Goal: Information Seeking & Learning: Find specific fact

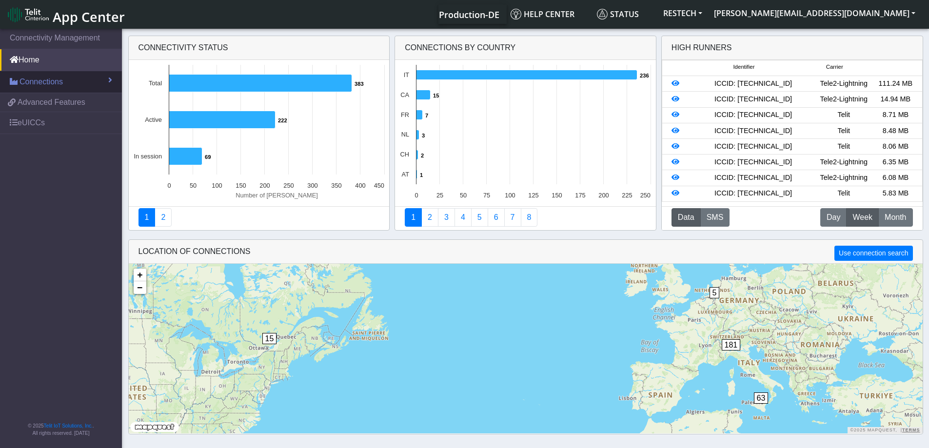
click at [45, 81] on span "Connections" at bounding box center [40, 82] width 43 height 12
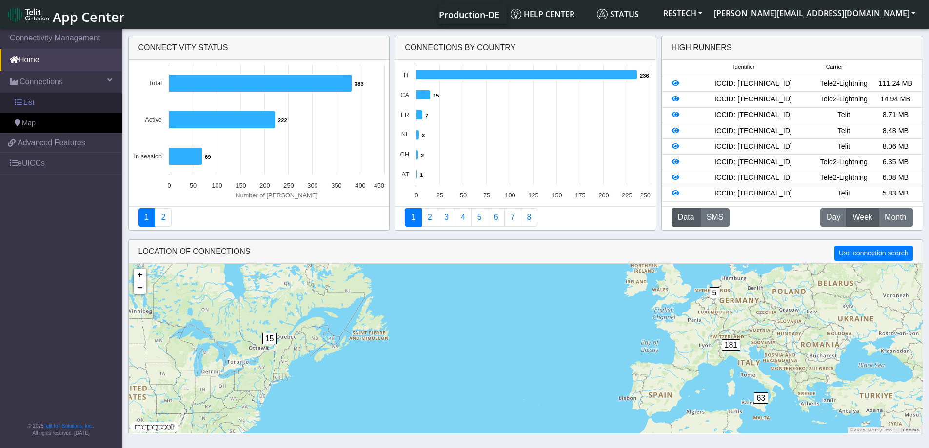
click at [42, 102] on link "List" at bounding box center [61, 103] width 122 height 20
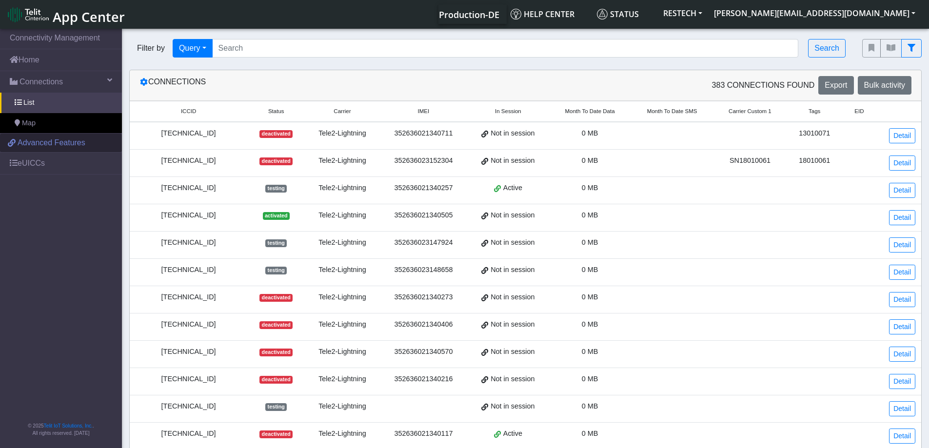
click at [46, 143] on span "Advanced Features" at bounding box center [52, 143] width 68 height 12
click at [44, 159] on link "eUICCs" at bounding box center [61, 163] width 122 height 21
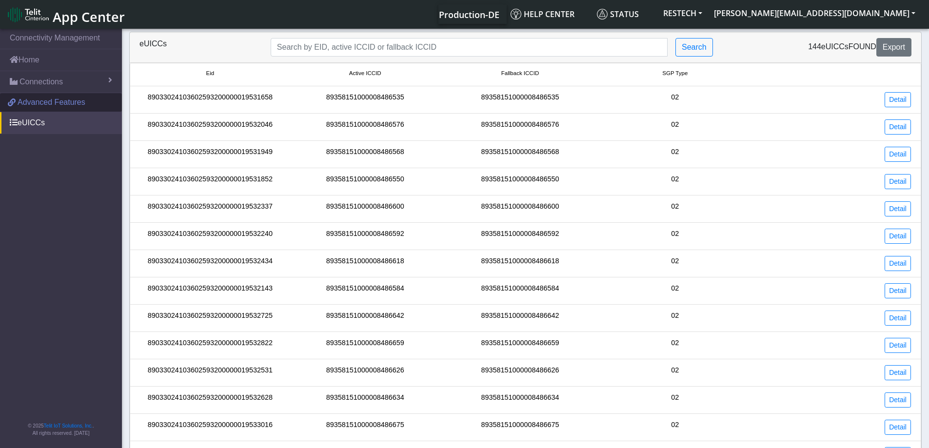
click at [54, 101] on span "Advanced Features" at bounding box center [52, 103] width 68 height 12
click at [59, 75] on link "Connections" at bounding box center [61, 81] width 122 height 21
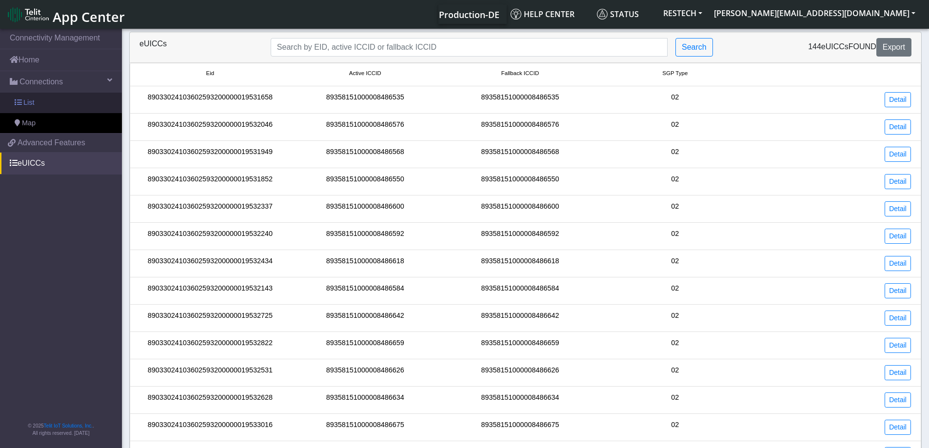
click at [76, 105] on link "List" at bounding box center [61, 103] width 122 height 20
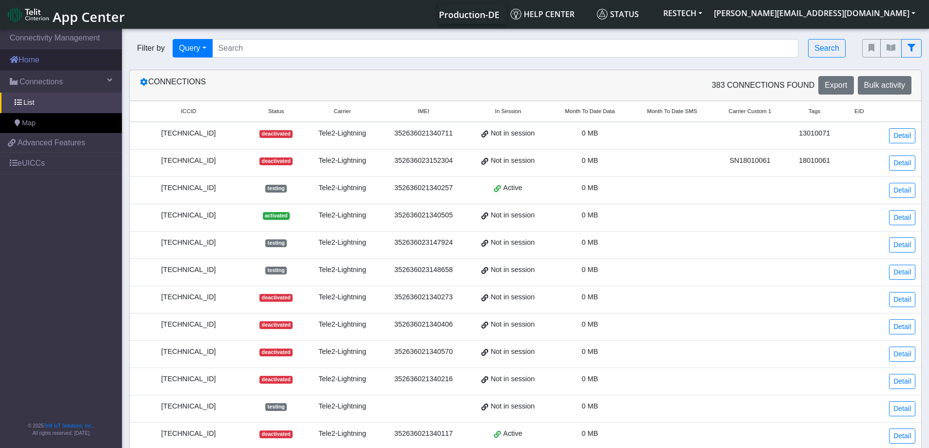
click at [79, 60] on link "Home" at bounding box center [61, 59] width 122 height 21
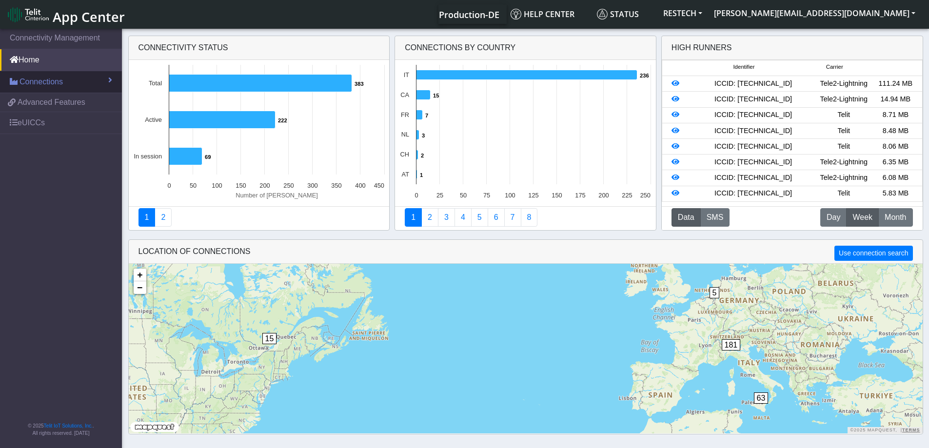
click at [103, 83] on link "Connections" at bounding box center [61, 81] width 122 height 21
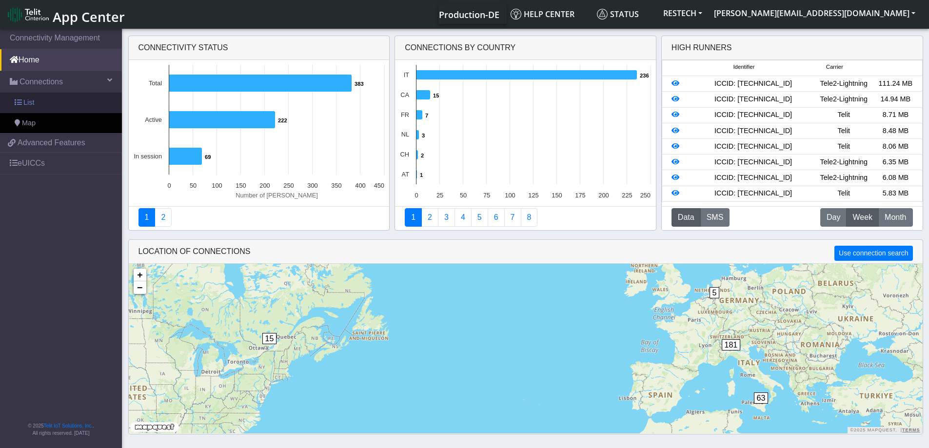
click at [96, 107] on link "List" at bounding box center [61, 103] width 122 height 20
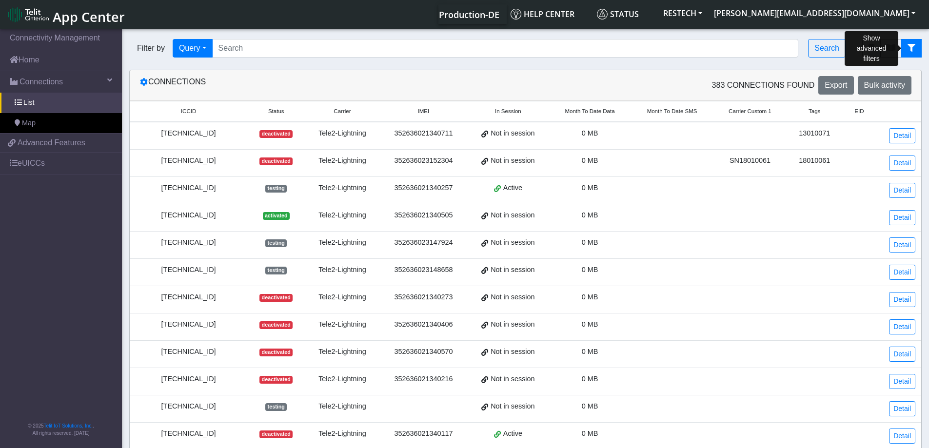
click at [920, 46] on button "fitlers menu" at bounding box center [911, 48] width 20 height 19
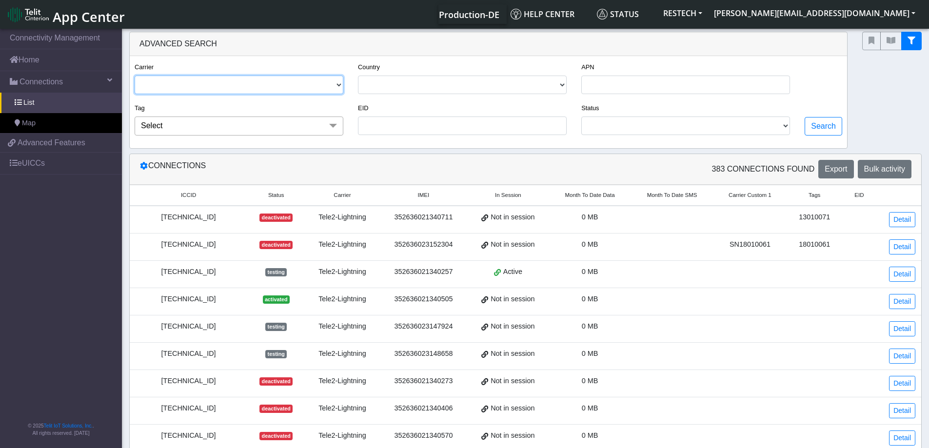
click at [219, 82] on select "TELE2-LIGHTNING TELIT" at bounding box center [239, 85] width 209 height 19
select select "telit"
click at [135, 76] on select "TELE2-LIGHTNING TELIT" at bounding box center [239, 85] width 209 height 19
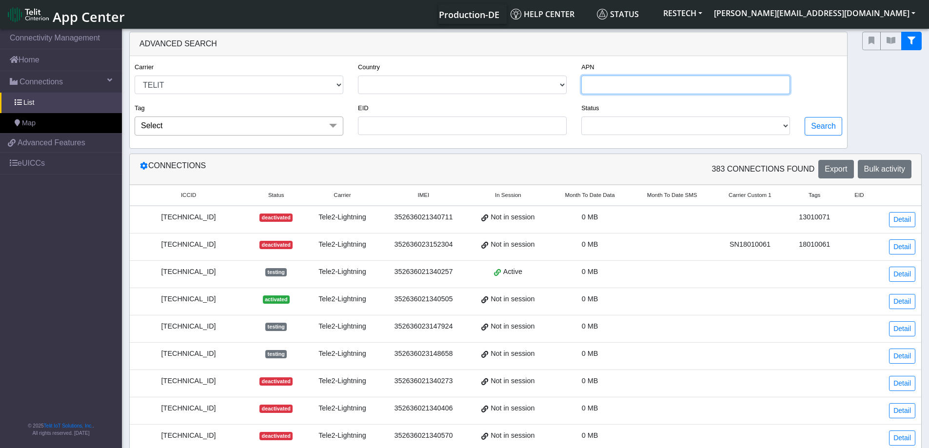
click at [607, 84] on input "APN" at bounding box center [685, 85] width 209 height 19
type input "[DOMAIN_NAME]"
click at [835, 124] on button "Search" at bounding box center [823, 126] width 38 height 19
select select "telit"
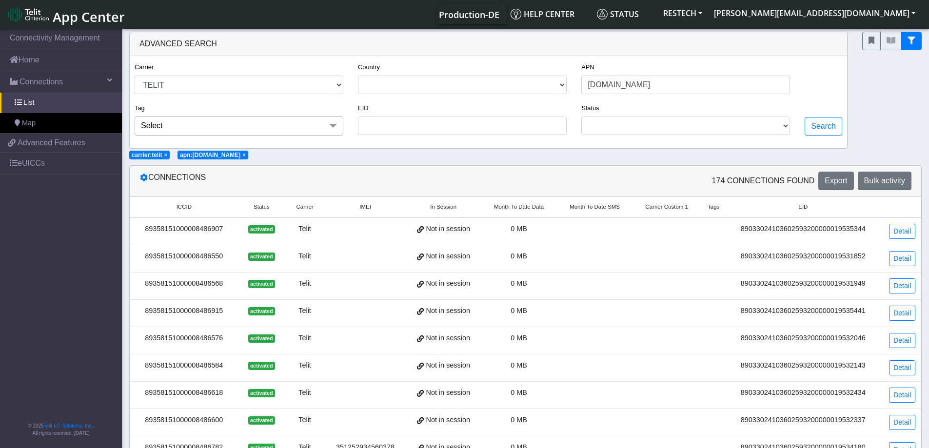
click at [445, 209] on span "In Session" at bounding box center [443, 207] width 26 height 8
click at [438, 208] on span "In Session" at bounding box center [443, 207] width 26 height 8
click at [438, 206] on span "In Session" at bounding box center [443, 207] width 26 height 8
click at [419, 228] on span at bounding box center [420, 229] width 7 height 8
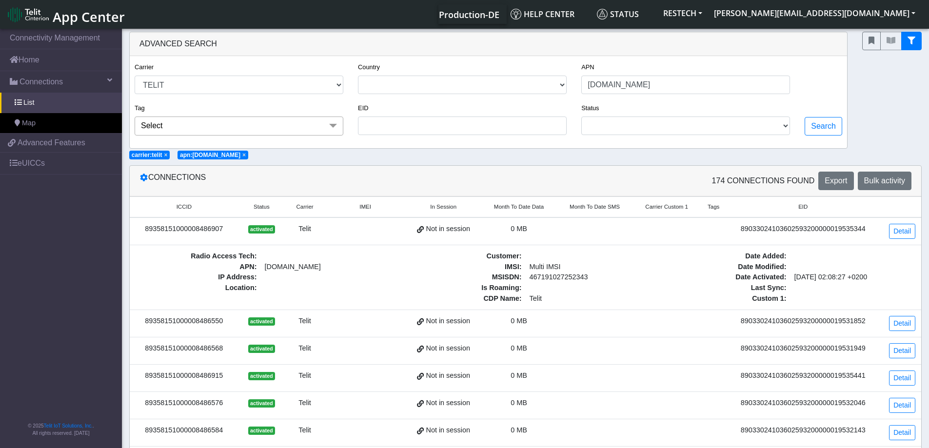
click at [419, 228] on span at bounding box center [420, 229] width 7 height 8
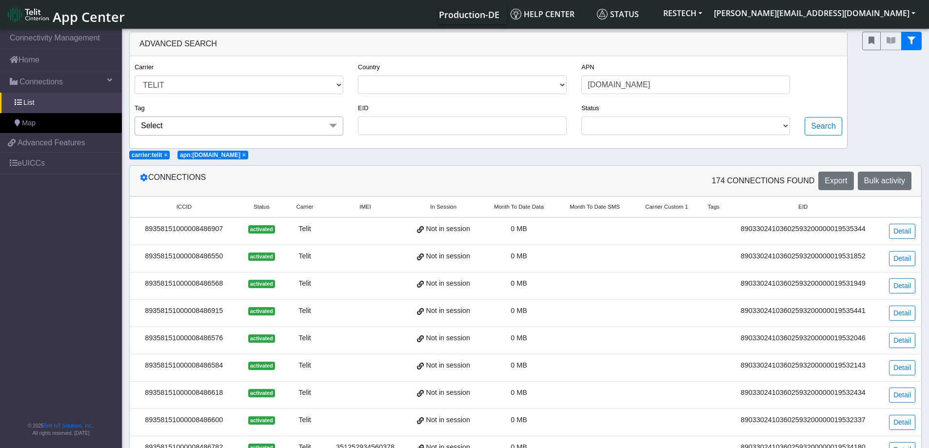
click at [430, 203] on small "In Session" at bounding box center [442, 207] width 63 height 8
click at [434, 203] on span "In Session" at bounding box center [443, 207] width 26 height 8
click at [434, 204] on span "In Session" at bounding box center [443, 207] width 26 height 8
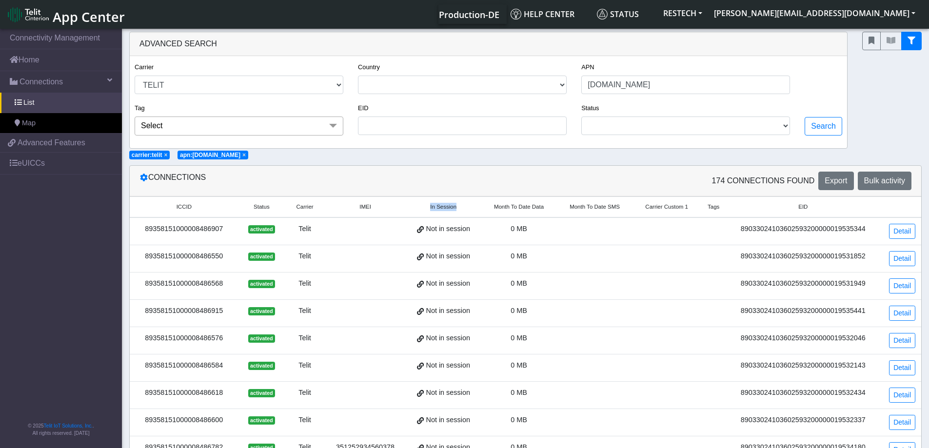
click at [434, 203] on span "In Session" at bounding box center [443, 207] width 26 height 8
click at [266, 204] on span "Status" at bounding box center [261, 207] width 16 height 8
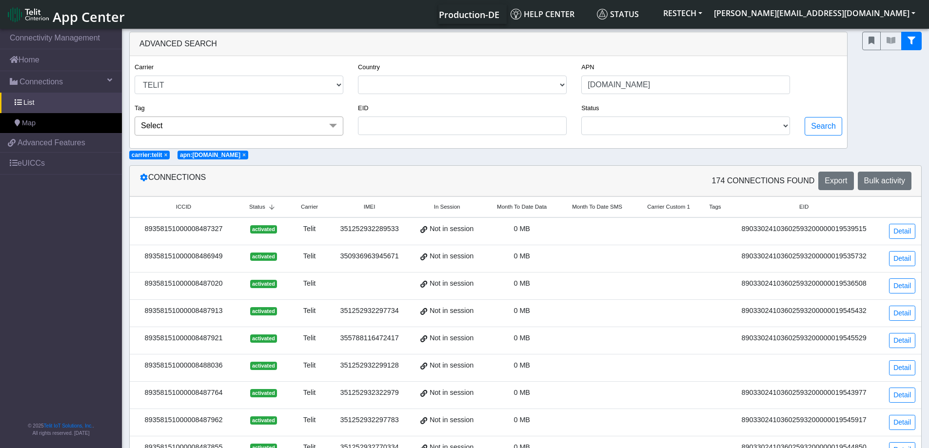
click at [266, 204] on icon at bounding box center [271, 207] width 13 height 6
click at [446, 205] on span "In Session" at bounding box center [447, 207] width 26 height 8
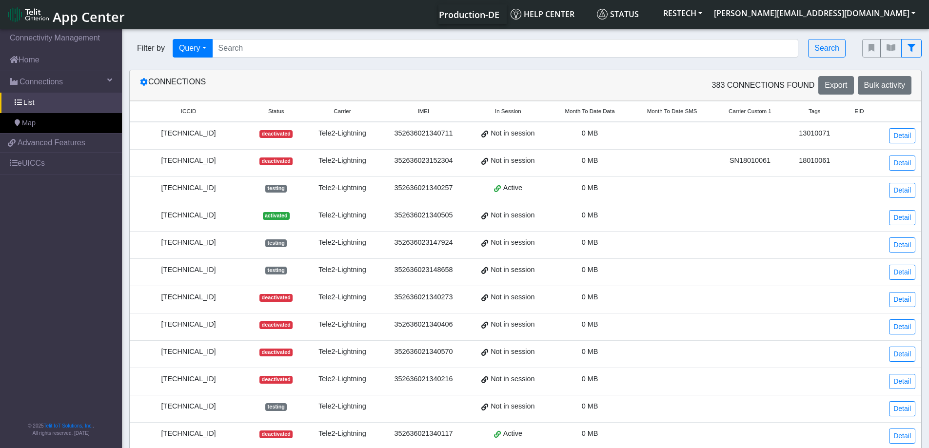
click at [280, 112] on span "Status" at bounding box center [276, 111] width 16 height 8
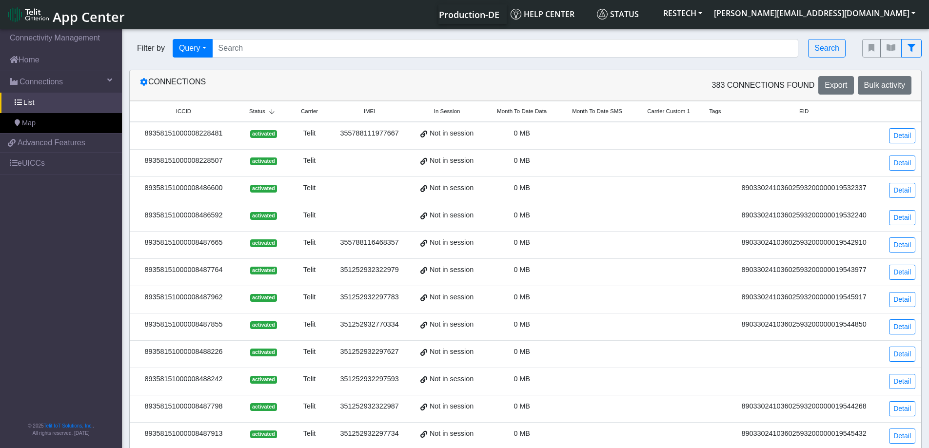
click at [448, 110] on span "In Session" at bounding box center [447, 111] width 26 height 8
click at [909, 51] on icon "fitlers menu" at bounding box center [911, 48] width 8 height 8
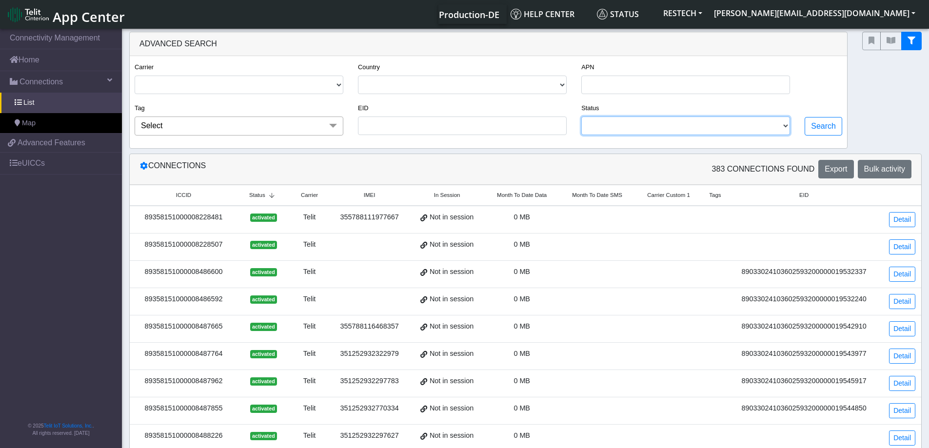
click at [695, 129] on select "ACTIVATED TESTING DEACTIVATED READY" at bounding box center [685, 126] width 209 height 19
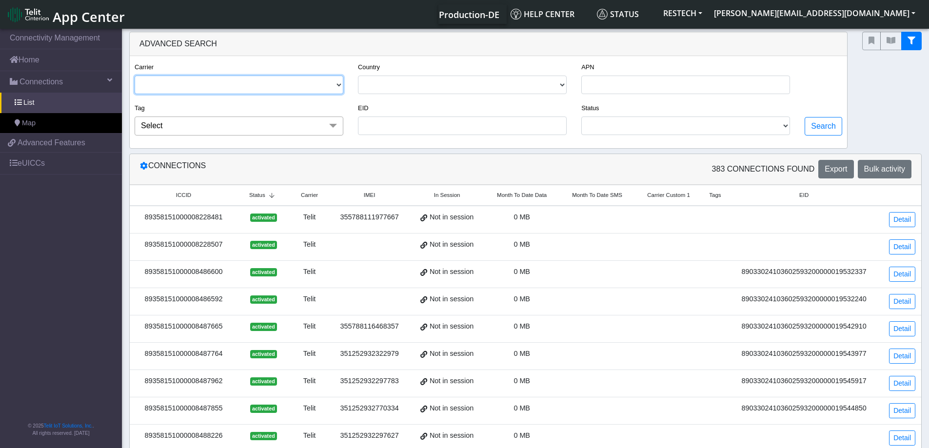
click at [209, 87] on select "TELE2-LIGHTNING TELIT" at bounding box center [239, 85] width 209 height 19
select select "telit"
click at [135, 76] on select "TELE2-LIGHTNING TELIT" at bounding box center [239, 85] width 209 height 19
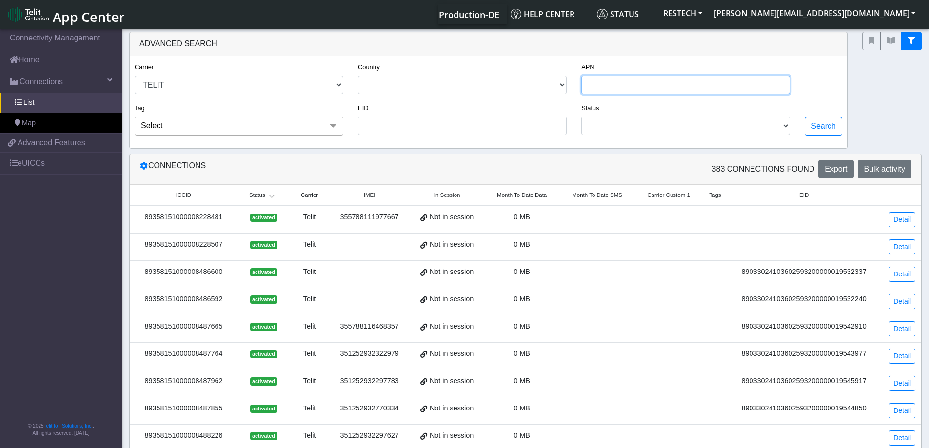
drag, startPoint x: 618, startPoint y: 94, endPoint x: 615, endPoint y: 87, distance: 7.4
click at [617, 93] on input "APN" at bounding box center [685, 85] width 209 height 19
type input "[DOMAIN_NAME]"
click at [168, 117] on span "Select" at bounding box center [239, 126] width 209 height 19
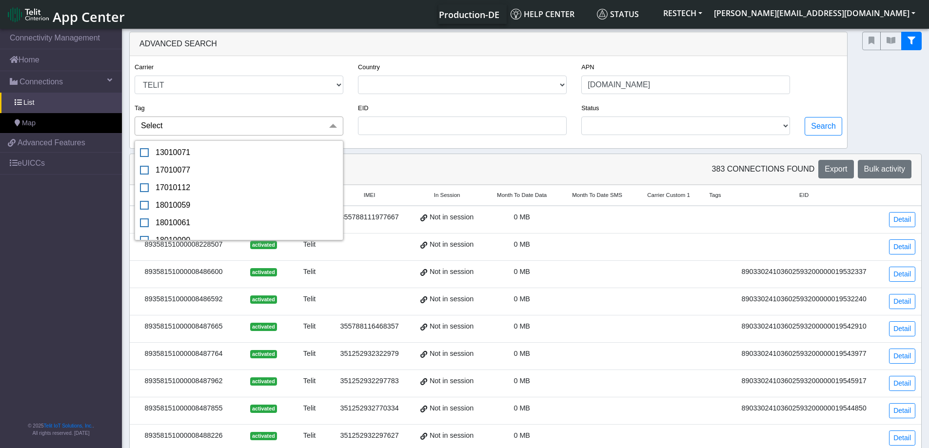
click at [170, 117] on span "Select" at bounding box center [239, 126] width 209 height 19
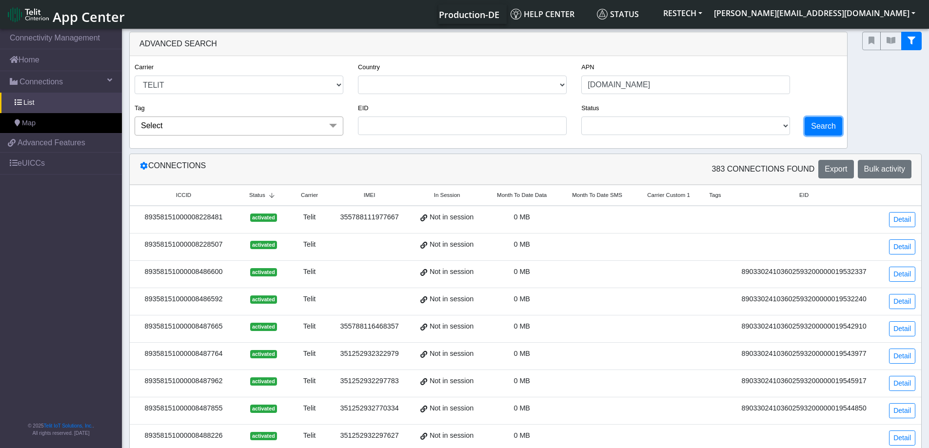
click at [813, 128] on button "Search" at bounding box center [823, 126] width 38 height 19
select select "telit"
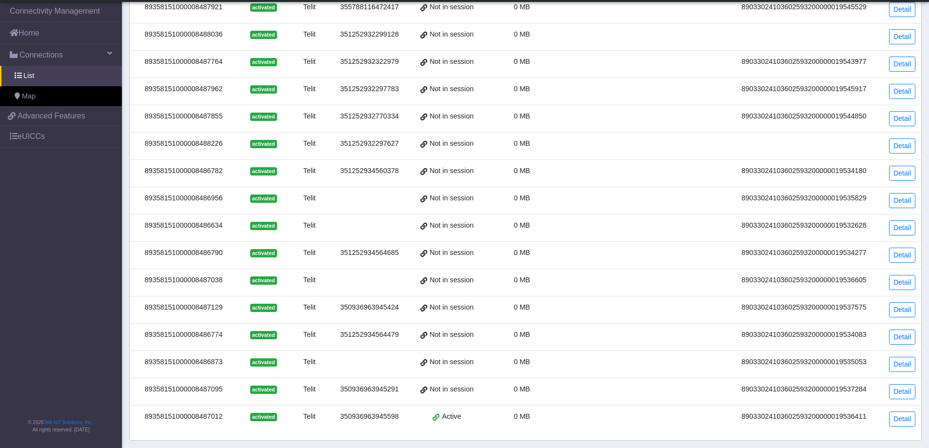
scroll to position [339, 0]
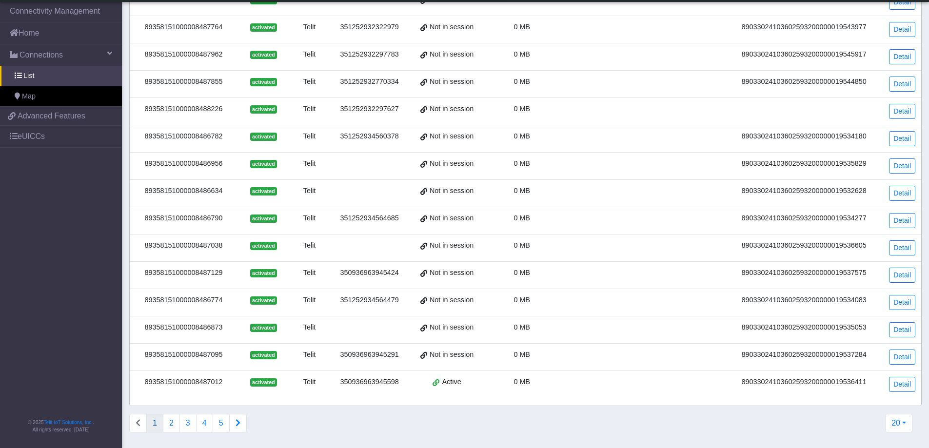
click at [361, 381] on div "350936963945598" at bounding box center [369, 382] width 69 height 11
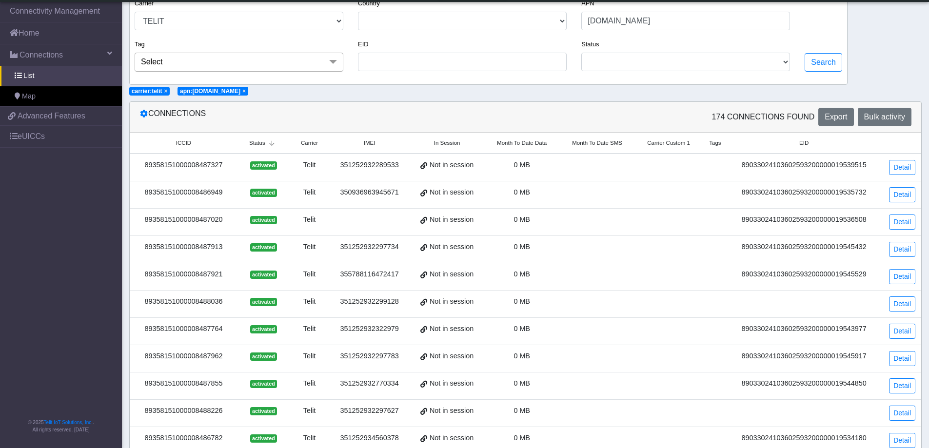
scroll to position [21, 0]
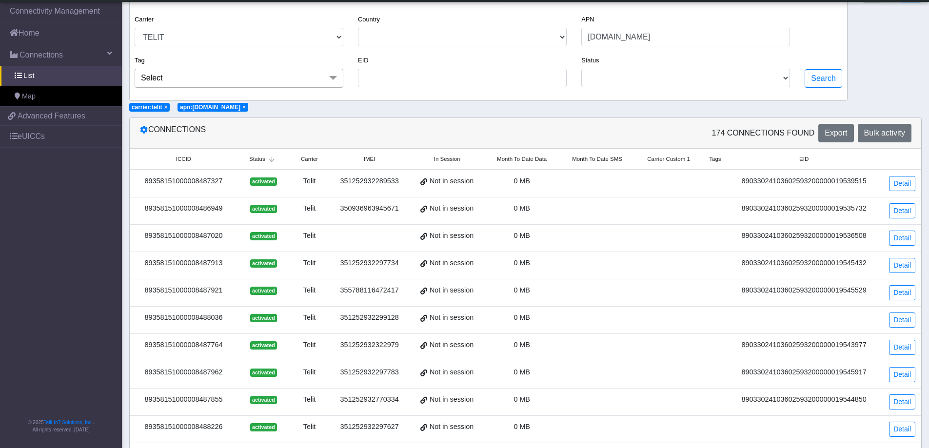
click at [460, 158] on span "In Session" at bounding box center [447, 159] width 26 height 8
click at [453, 157] on span "In Session" at bounding box center [447, 159] width 26 height 8
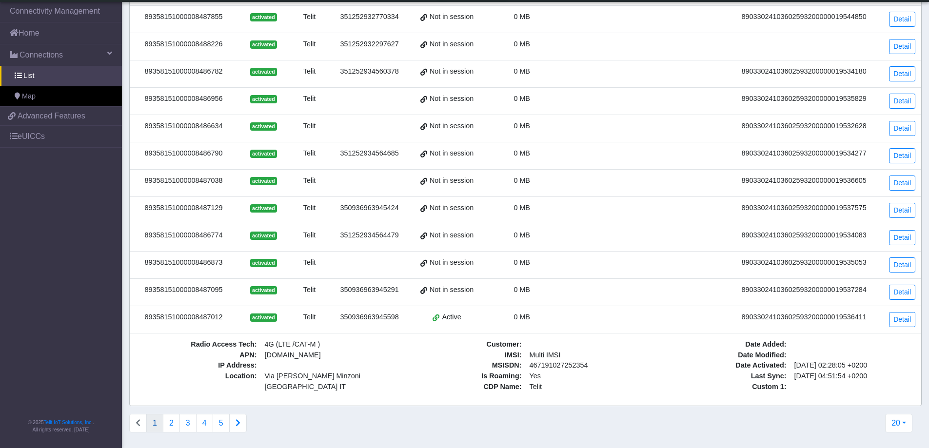
scroll to position [411, 0]
click at [902, 423] on button "20" at bounding box center [898, 423] width 27 height 19
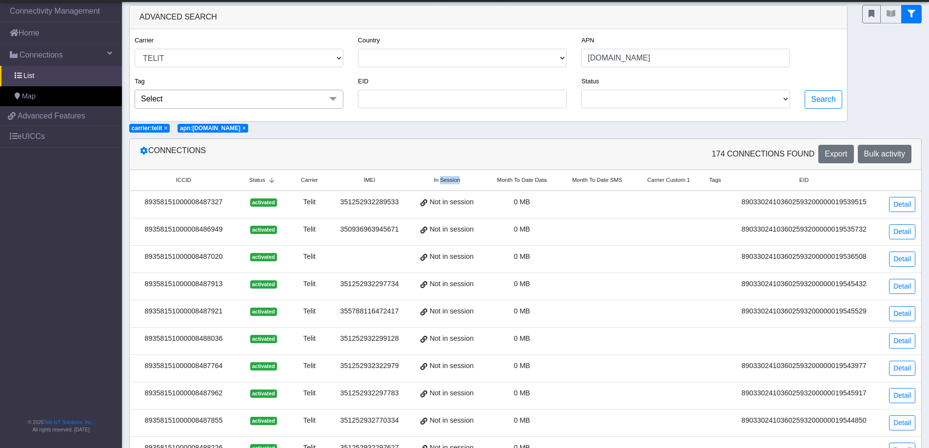
scroll to position [390, 0]
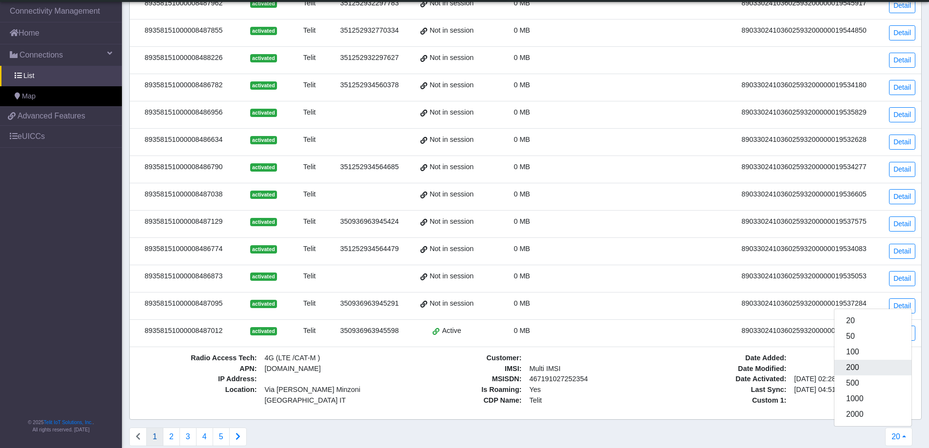
click at [857, 374] on button "200" at bounding box center [872, 368] width 77 height 16
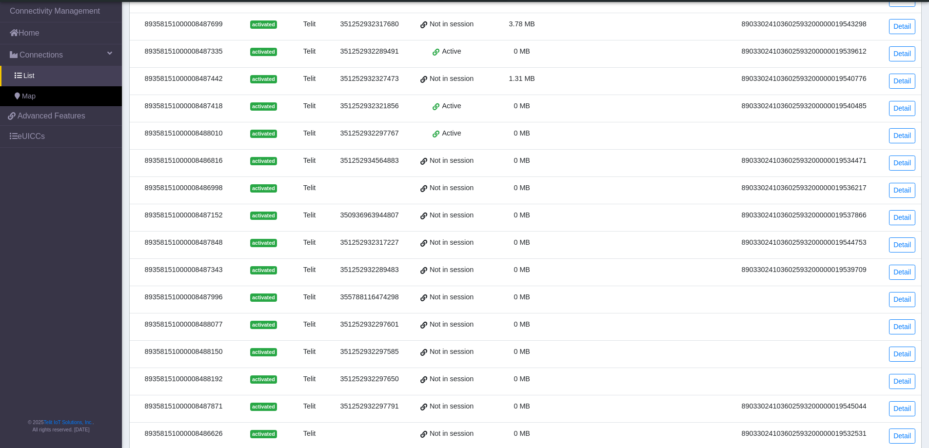
scroll to position [1316, 0]
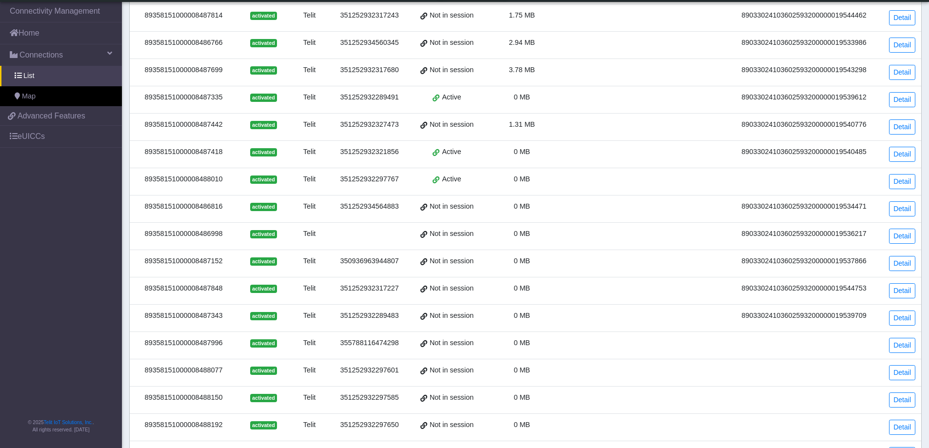
click at [478, 90] on td "Active" at bounding box center [446, 99] width 75 height 27
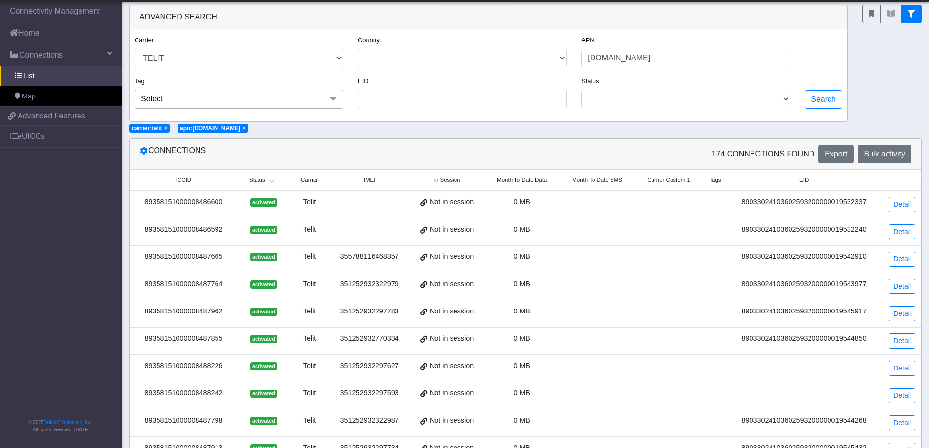
scroll to position [3073, 0]
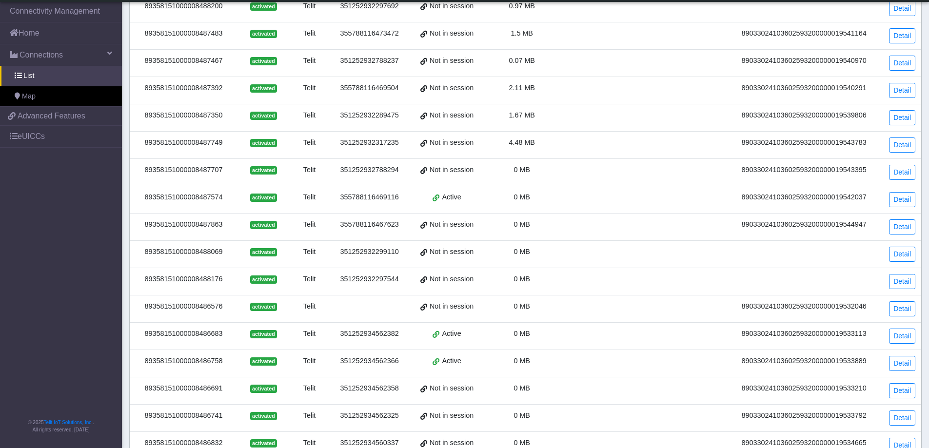
click at [398, 198] on div "355788116469116" at bounding box center [369, 197] width 69 height 11
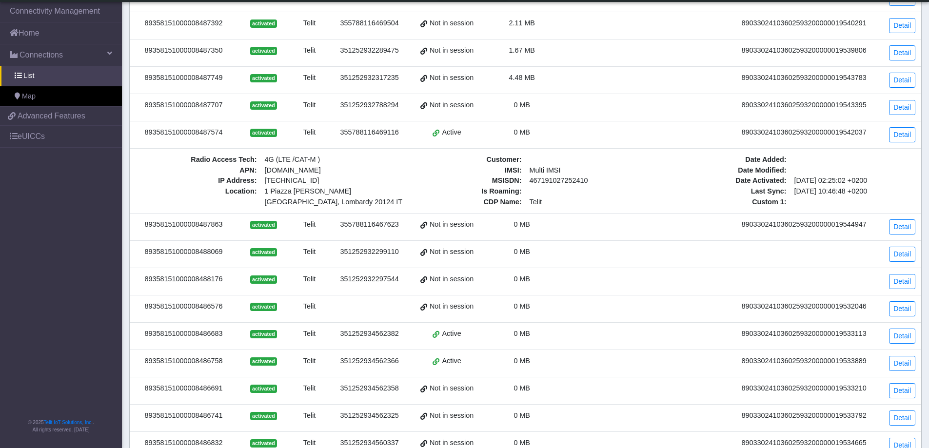
scroll to position [3008, 0]
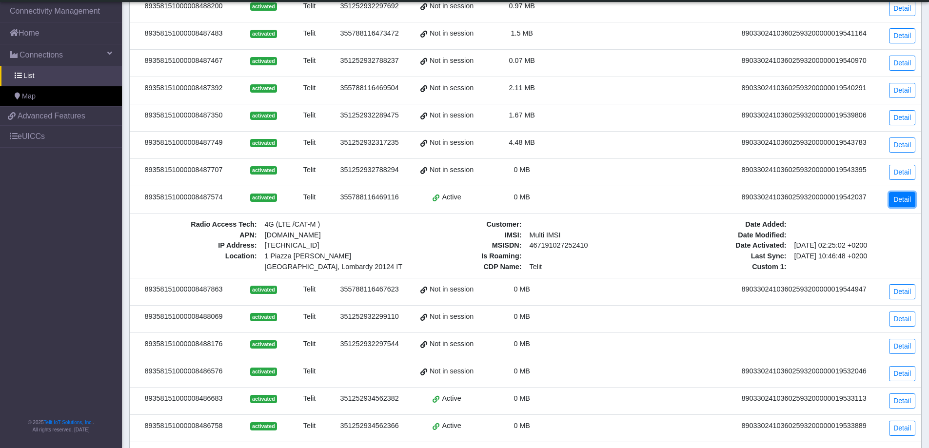
click at [906, 198] on link "Detail" at bounding box center [902, 199] width 26 height 15
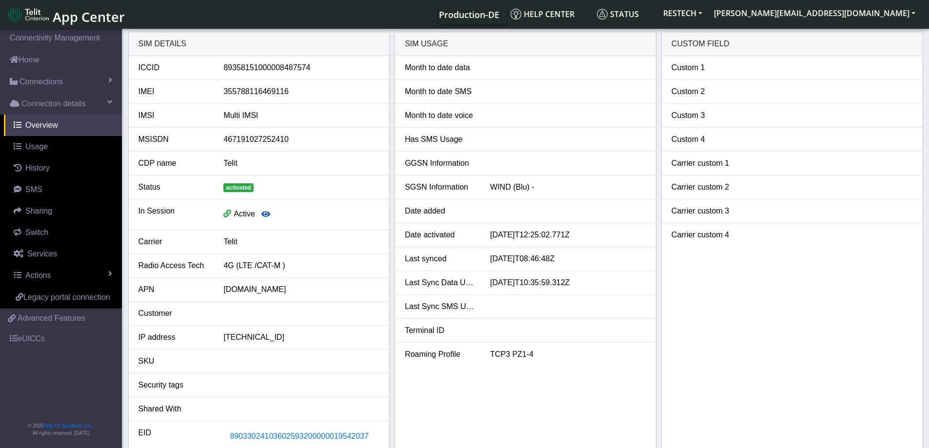
click at [264, 214] on icon "button" at bounding box center [265, 214] width 9 height 8
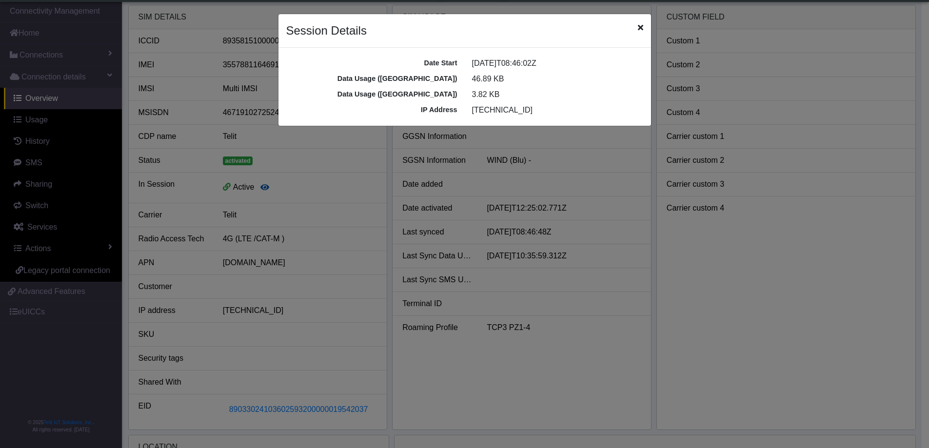
scroll to position [3, 0]
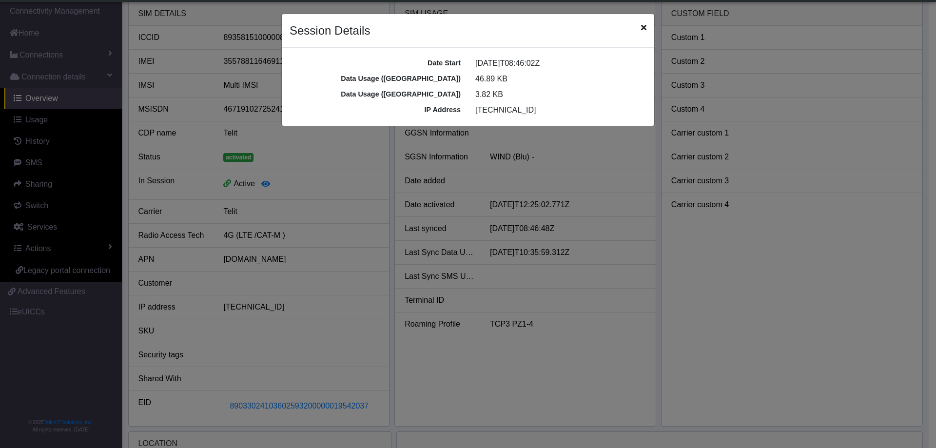
drag, startPoint x: 486, startPoint y: 59, endPoint x: 543, endPoint y: 64, distance: 57.2
click at [543, 64] on div "[DATE]T08:46:02Z" at bounding box center [561, 64] width 186 height 12
click at [646, 26] on icon "Close" at bounding box center [643, 27] width 5 height 8
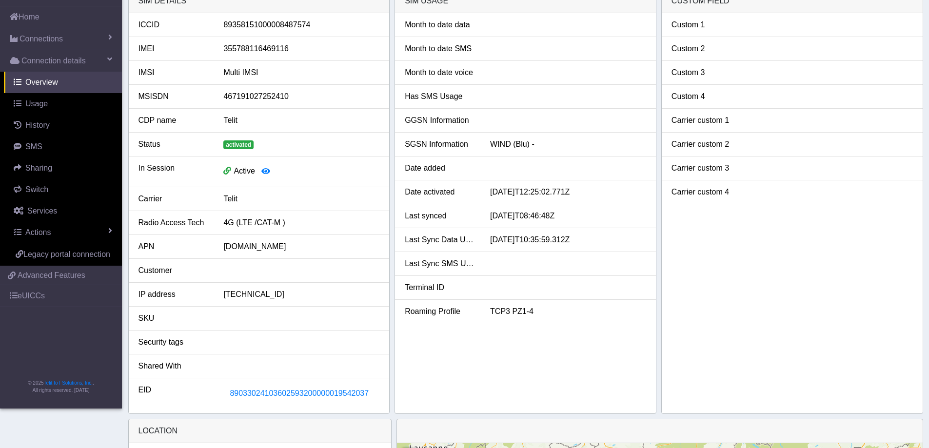
scroll to position [0, 0]
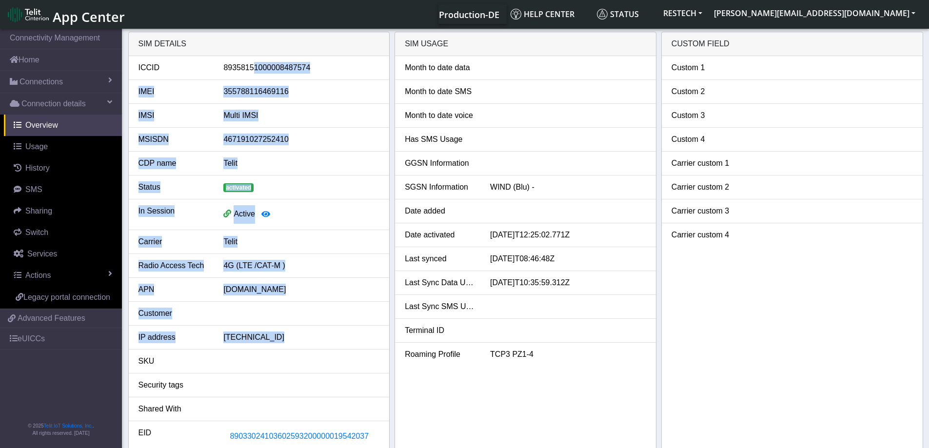
drag, startPoint x: 253, startPoint y: 59, endPoint x: 312, endPoint y: 336, distance: 282.5
click at [312, 336] on ul "ICCID [TECHNICAL_ID] IMEI [TECHNICAL_ID] IMSI Multi IMSI MSISDN 467191027252410…" at bounding box center [259, 253] width 261 height 395
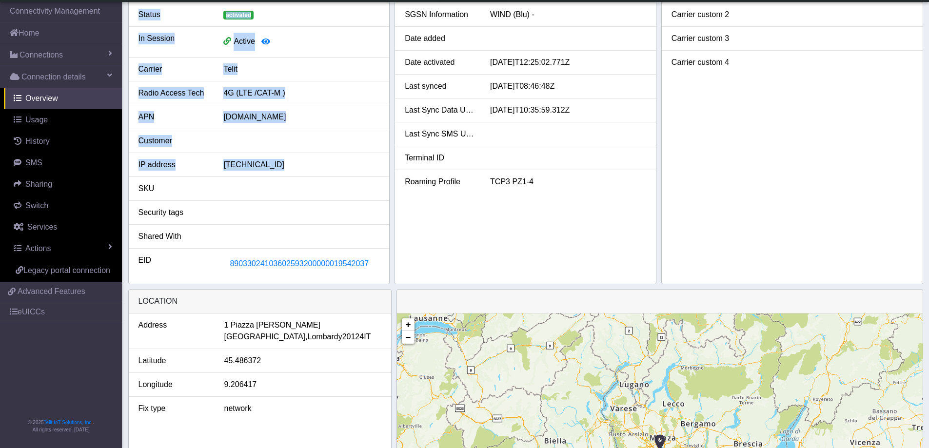
scroll to position [146, 0]
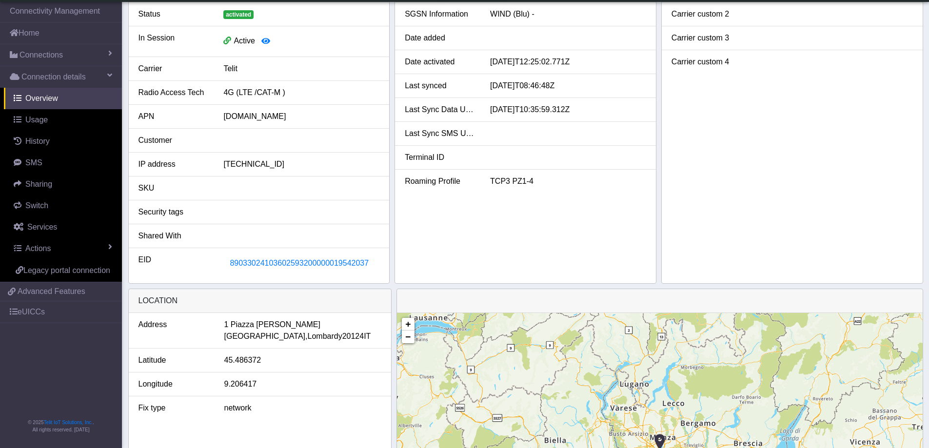
click at [194, 234] on div "Shared With" at bounding box center [173, 236] width 85 height 12
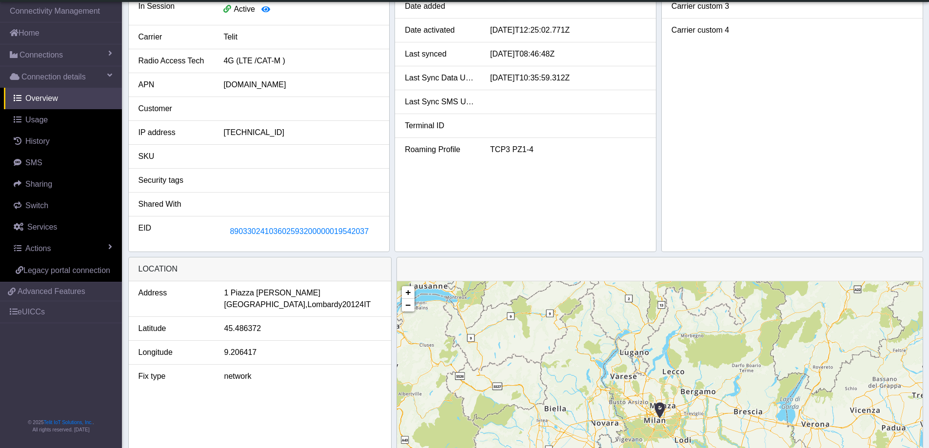
scroll to position [195, 0]
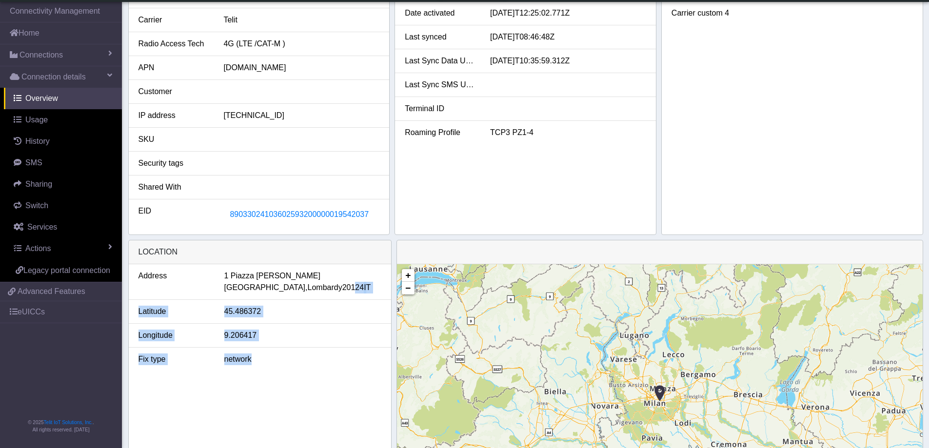
drag, startPoint x: 236, startPoint y: 298, endPoint x: 252, endPoint y: 351, distance: 54.8
click at [252, 351] on ul "Address [STREET_ADDRESS][PERSON_NAME] IT [GEOGRAPHIC_DATA] Fix type network" at bounding box center [260, 317] width 262 height 107
click at [252, 351] on li "Fix type network" at bounding box center [260, 359] width 262 height 23
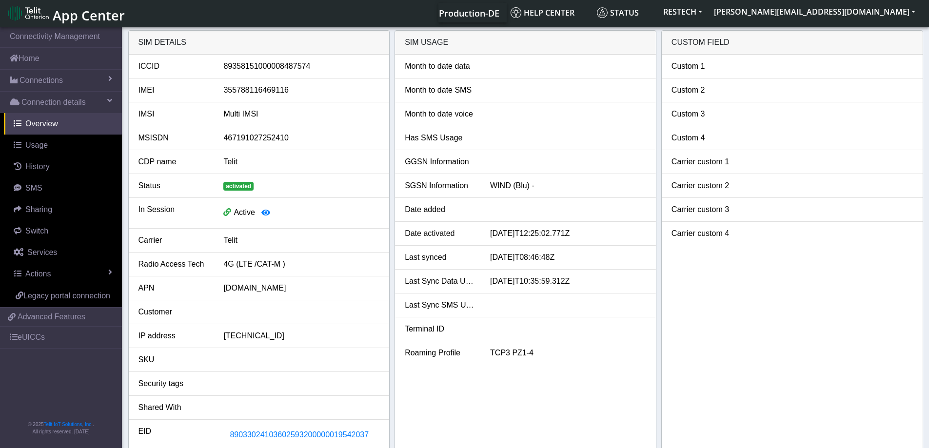
scroll to position [0, 0]
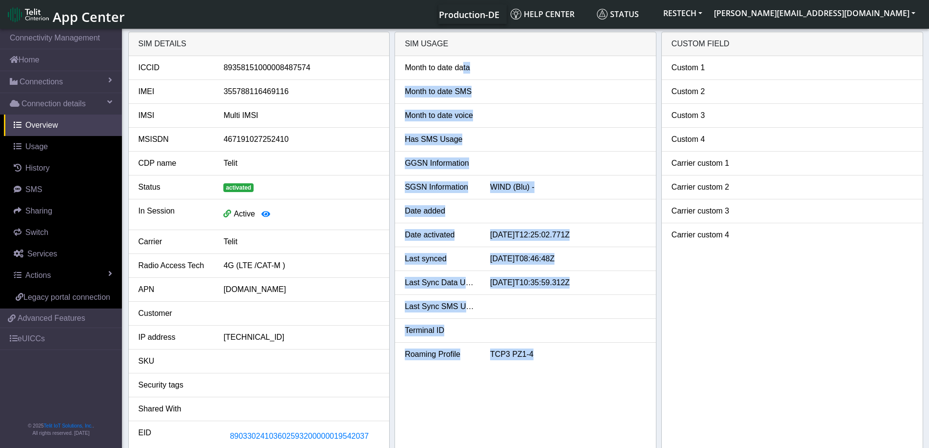
drag, startPoint x: 463, startPoint y: 59, endPoint x: 584, endPoint y: 368, distance: 331.4
click at [584, 368] on div "Month to date data Month to date SMS Month to date voice Has SMS Usage GGSN Inf…" at bounding box center [525, 256] width 261 height 400
click at [584, 366] on div "Month to date data Month to date SMS Month to date voice Has SMS Usage GGSN Inf…" at bounding box center [525, 256] width 261 height 400
click at [520, 346] on li "Roaming Profile TCP3 PZ1-4" at bounding box center [525, 354] width 261 height 23
